Goal: Obtain resource: Download file/media

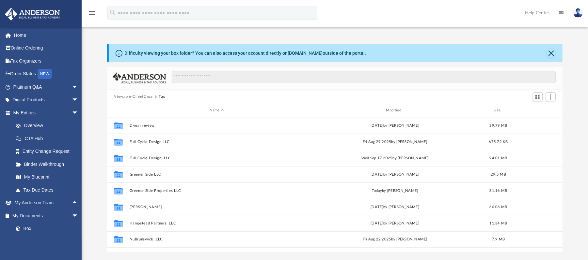
scroll to position [142, 449]
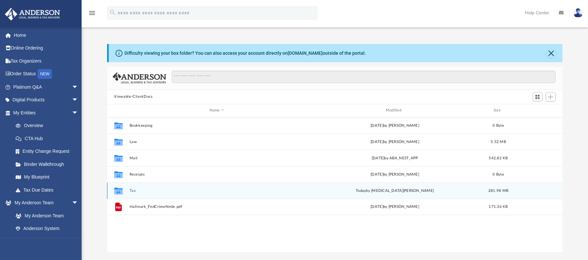
scroll to position [142, 449]
click at [131, 191] on button "Tax" at bounding box center [216, 191] width 175 height 4
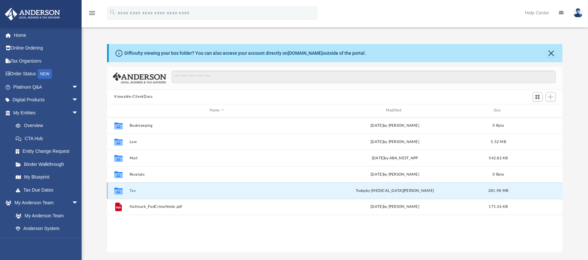
click at [131, 191] on button "Tax" at bounding box center [216, 191] width 175 height 4
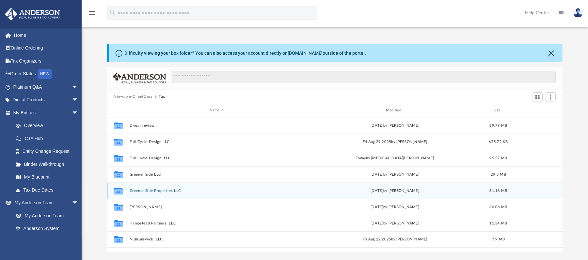
click at [140, 188] on div "Collaborated Folder Greener Side Properties LLC Mon Oct 6 2025 by Jasmine Splun…" at bounding box center [335, 191] width 456 height 16
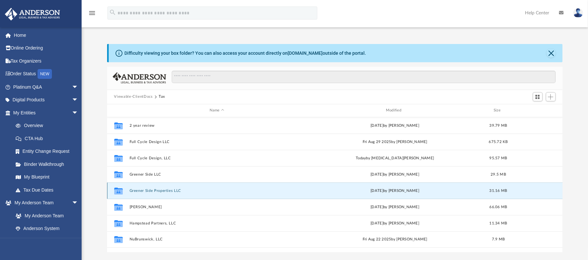
click at [129, 191] on div "Collaborated Folder Greener Side Properties LLC Mon Oct 6 2025 by Jasmine Splun…" at bounding box center [335, 191] width 456 height 16
click at [129, 191] on button "Greener Side Properties LLC" at bounding box center [216, 191] width 175 height 4
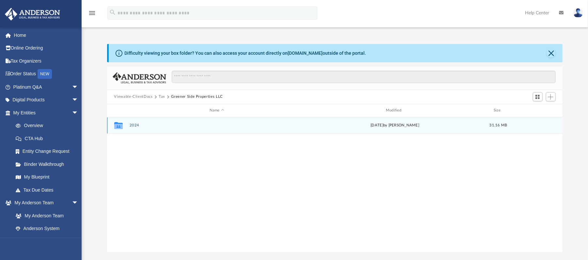
click at [132, 126] on button "2024" at bounding box center [216, 125] width 175 height 4
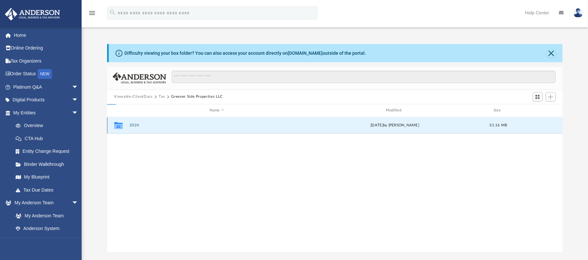
click at [132, 126] on button "2024" at bounding box center [216, 125] width 175 height 4
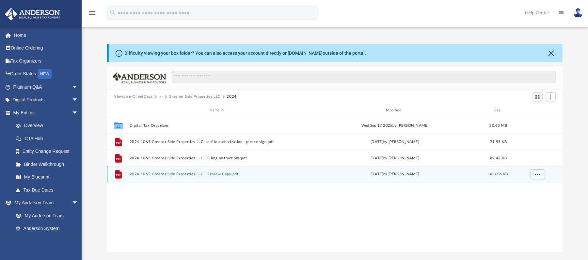
click at [202, 177] on div "File 2024 1065 Greener Side Properties LLC - Review Copy.pdf Mon Oct 6 2025 by …" at bounding box center [335, 174] width 456 height 16
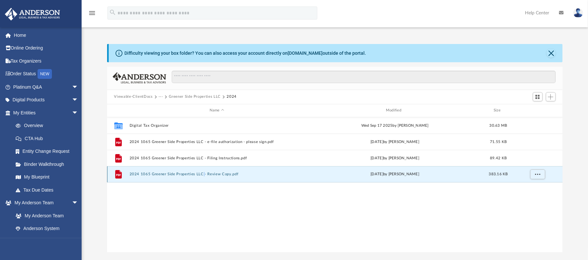
click at [202, 177] on div "File 2024 1065 Greener Side Properties LLC - Review Copy.pdf Mon Oct 6 2025 by …" at bounding box center [335, 174] width 456 height 16
click at [225, 177] on button "2024 1065 Greener Side Properties LLC - Review Copy.pdf" at bounding box center [216, 174] width 175 height 4
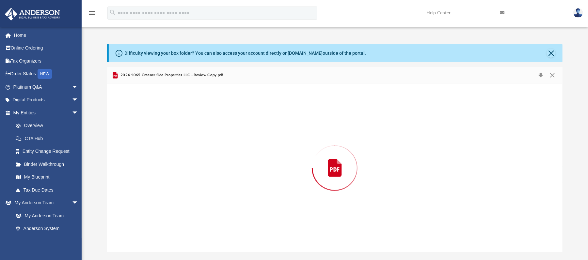
click at [225, 177] on div "Preview" at bounding box center [335, 168] width 456 height 168
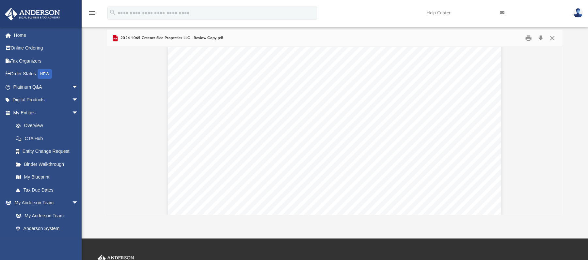
scroll to position [6270, 0]
